Goal: Task Accomplishment & Management: Use online tool/utility

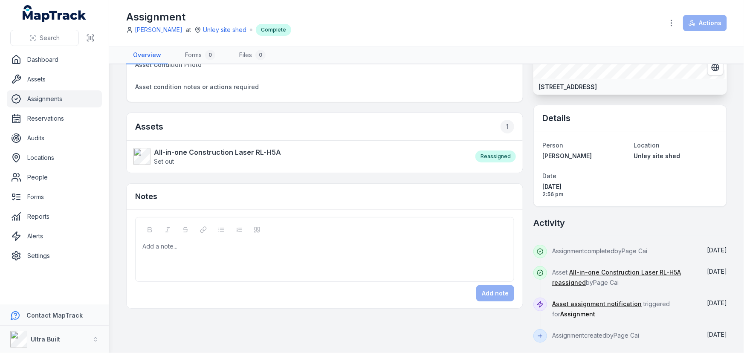
scroll to position [89, 0]
click at [211, 147] on strong "All-in-one Construction Laser RL-H5A" at bounding box center [217, 152] width 127 height 10
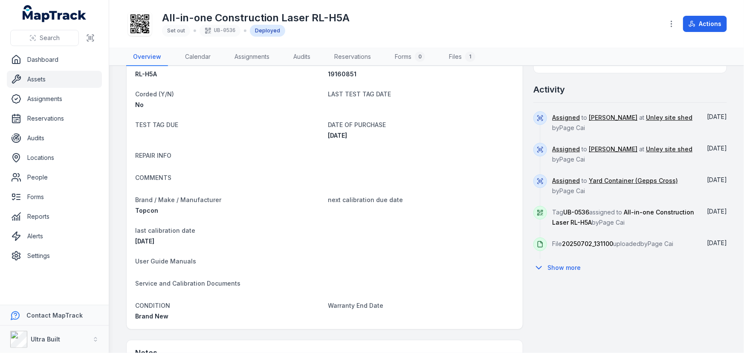
scroll to position [310, 0]
click at [661, 136] on div "Assigned to [PERSON_NAME] at [GEOGRAPHIC_DATA] site shed by Page [PERSON_NAME]" at bounding box center [623, 126] width 142 height 32
click at [614, 131] on div "Assigned to [PERSON_NAME] at [GEOGRAPHIC_DATA] site shed by Page [PERSON_NAME]" at bounding box center [623, 126] width 142 height 32
click at [617, 94] on div "Activity" at bounding box center [631, 91] width 194 height 19
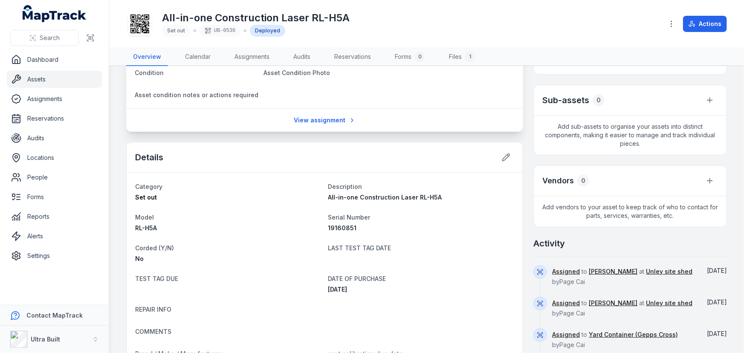
scroll to position [194, 0]
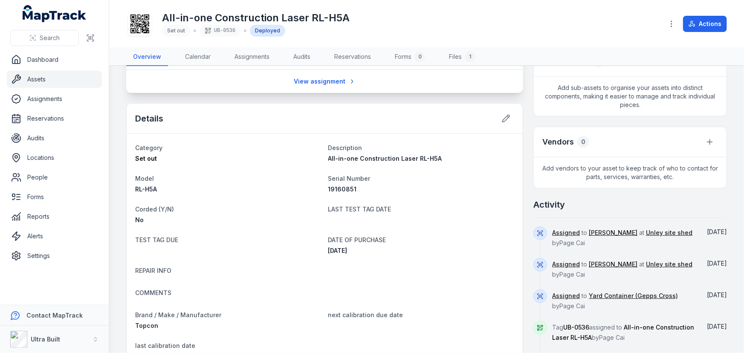
click at [45, 78] on link "Assets" at bounding box center [54, 79] width 95 height 17
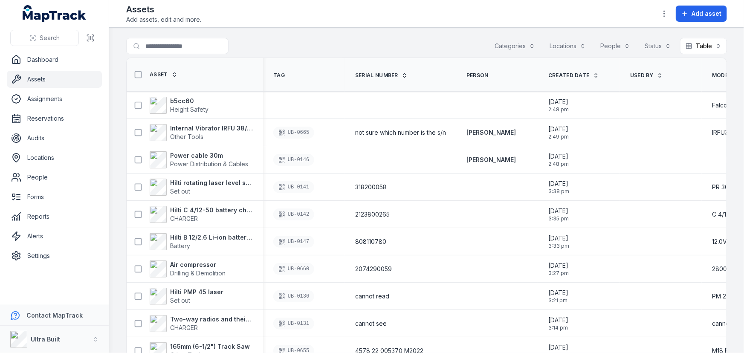
click at [406, 23] on div "Assets Add assets, edit and more. Add asset" at bounding box center [426, 13] width 601 height 20
click at [183, 98] on strong "b5cc60" at bounding box center [189, 101] width 38 height 9
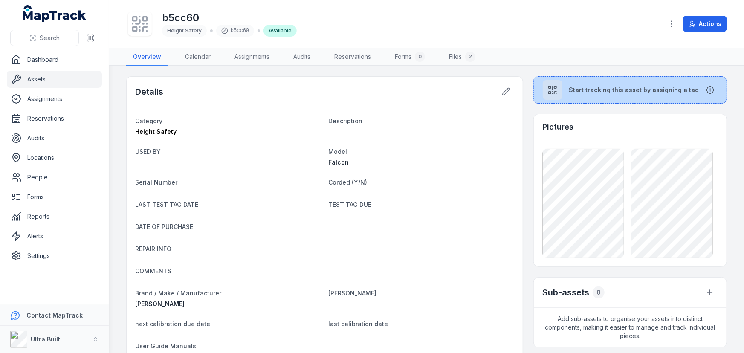
click at [573, 92] on span "Start tracking this asset by assigning a tag" at bounding box center [634, 90] width 130 height 9
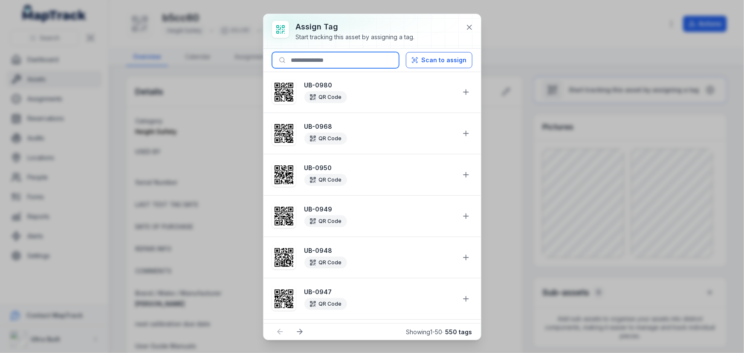
click at [336, 59] on input at bounding box center [335, 60] width 127 height 16
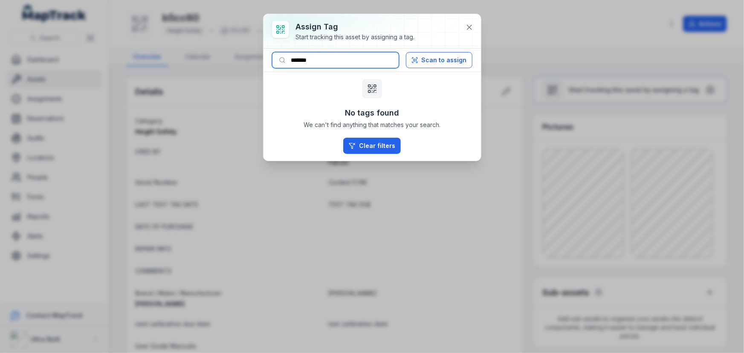
drag, startPoint x: 309, startPoint y: 60, endPoint x: 339, endPoint y: 55, distance: 30.6
click at [339, 55] on input "*******" at bounding box center [335, 60] width 127 height 16
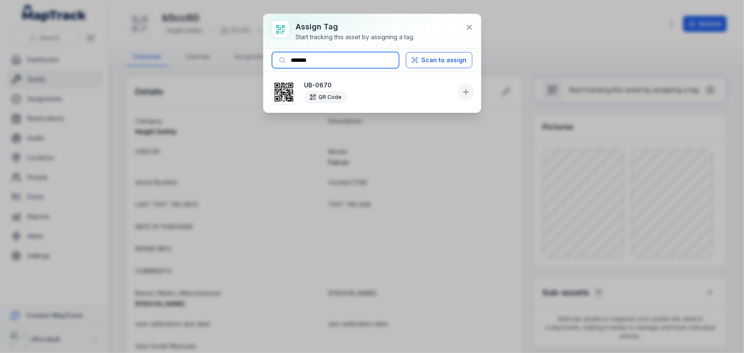
type input "*******"
click at [466, 92] on icon at bounding box center [466, 92] width 0 height 5
